Goal: Navigation & Orientation: Find specific page/section

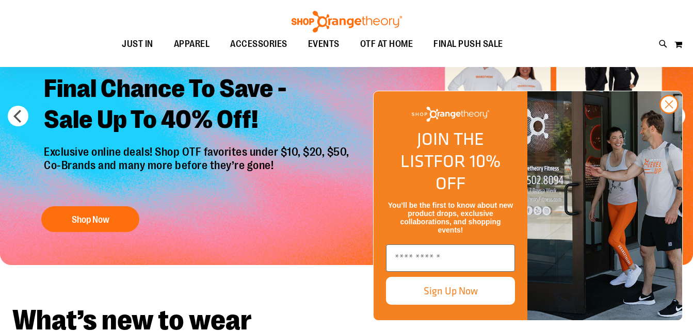
scroll to position [143, 0]
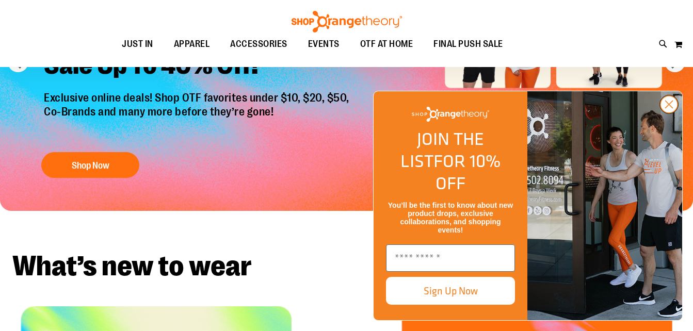
click at [669, 113] on circle "Close dialog" at bounding box center [668, 104] width 17 height 17
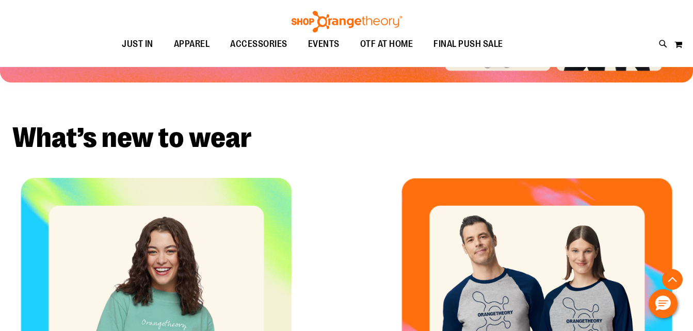
scroll to position [268, 0]
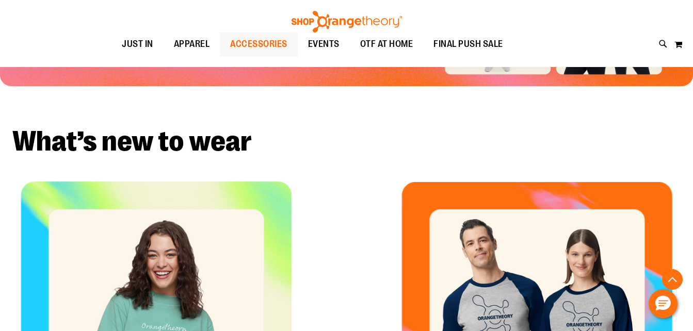
click at [274, 39] on span "ACCESSORIES" at bounding box center [258, 43] width 57 height 23
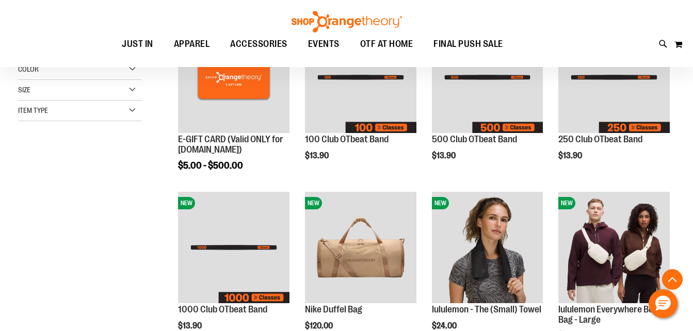
scroll to position [198, 0]
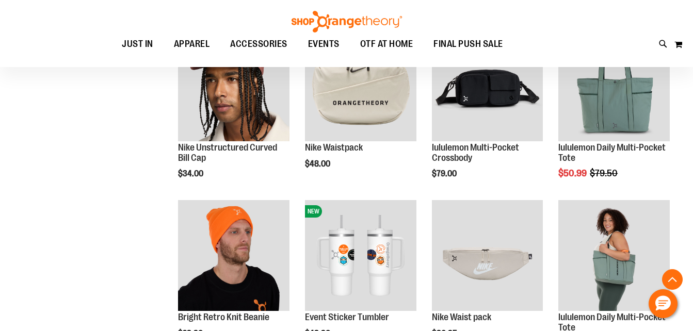
scroll to position [688, 0]
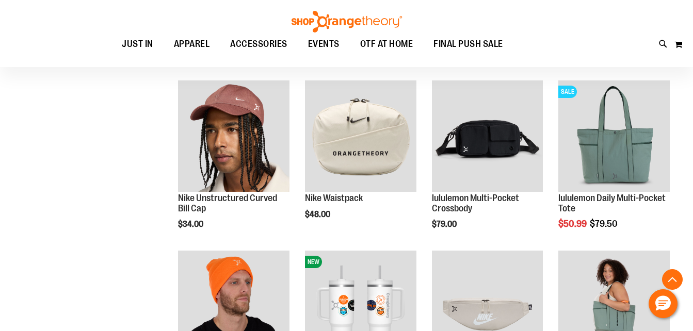
scroll to position [646, 0]
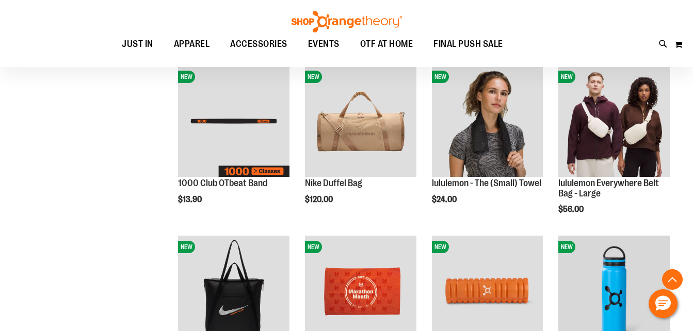
scroll to position [304, 0]
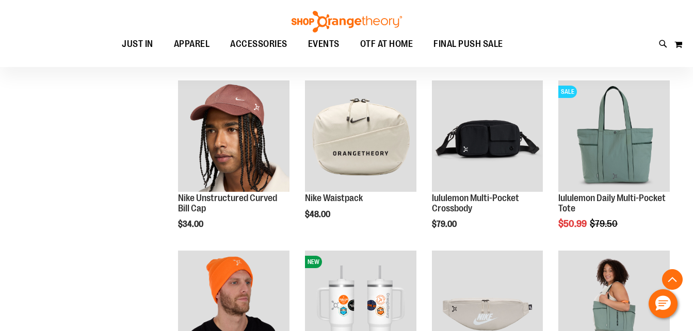
scroll to position [646, 0]
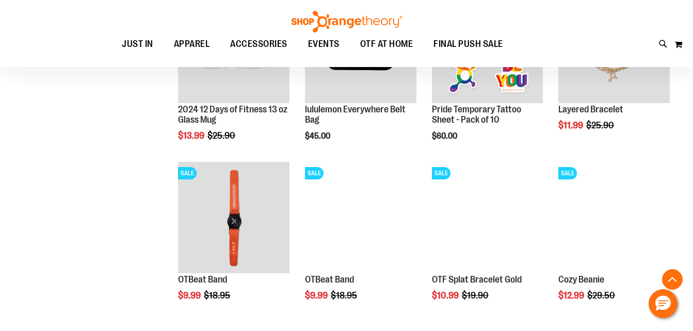
scroll to position [1242, 0]
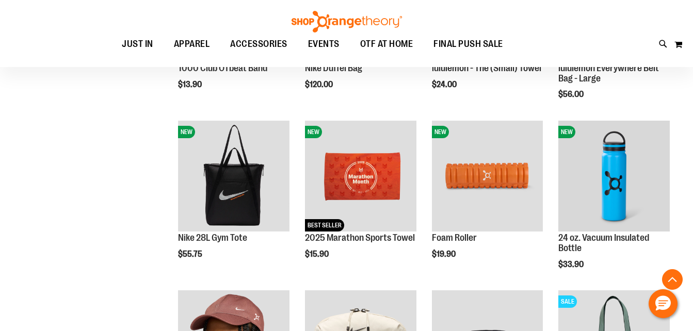
scroll to position [396, 0]
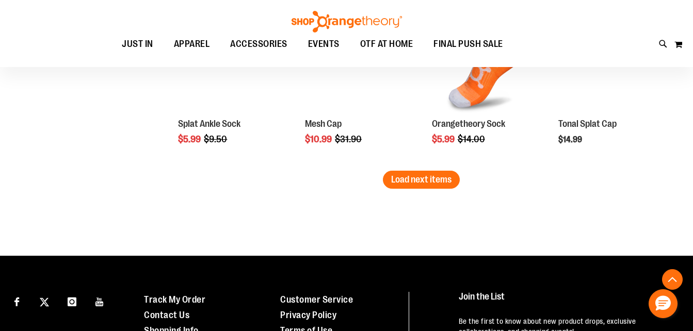
scroll to position [1571, 0]
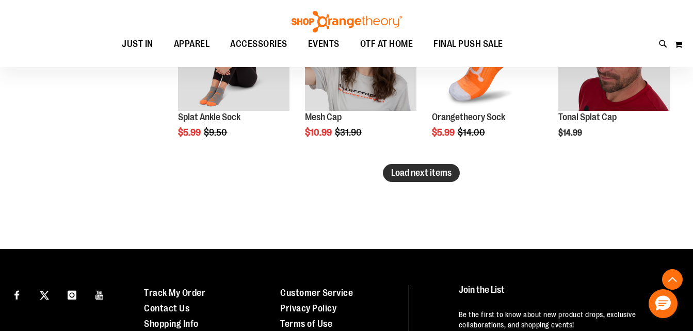
click at [438, 177] on span "Load next items" at bounding box center [421, 173] width 60 height 10
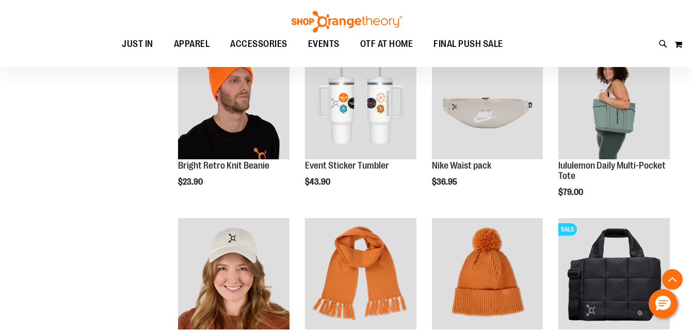
scroll to position [753, 0]
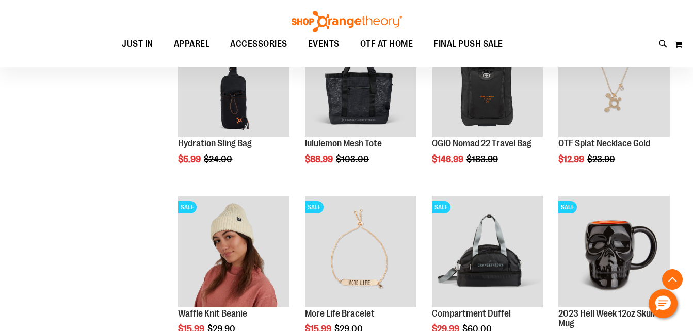
scroll to position [1710, 0]
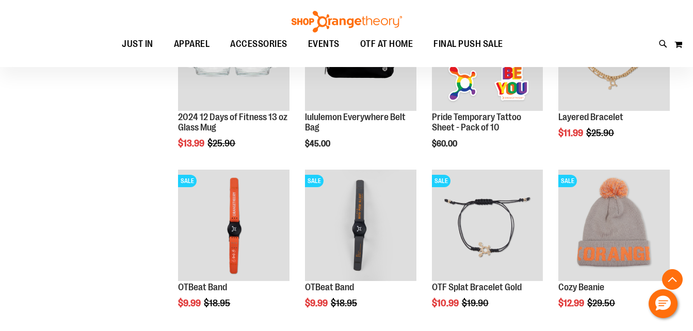
scroll to position [611, 0]
